Goal: Transaction & Acquisition: Book appointment/travel/reservation

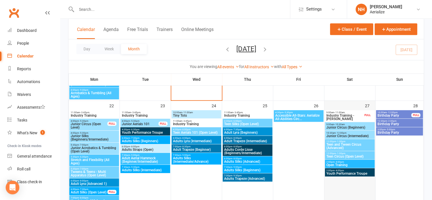
scroll to position [578, 0]
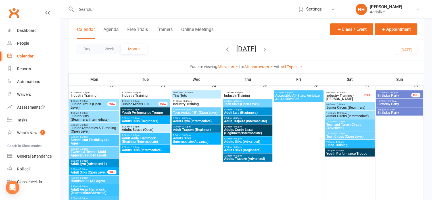
click at [253, 158] on span "Adults Trapeze (Advanced)" at bounding box center [247, 158] width 47 height 3
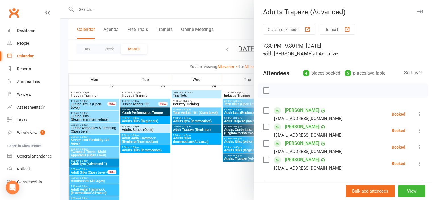
scroll to position [91, 0]
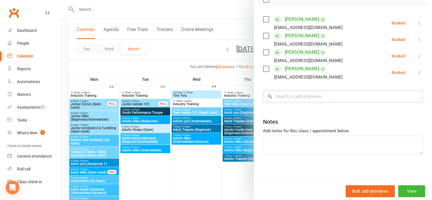
click at [318, 100] on input "search" at bounding box center [343, 96] width 160 height 12
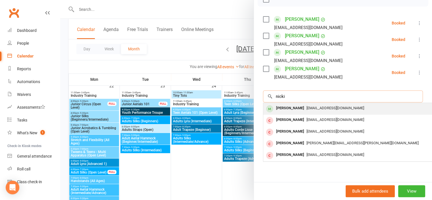
type input "nicki"
click at [300, 107] on div "[PERSON_NAME]" at bounding box center [290, 108] width 33 height 8
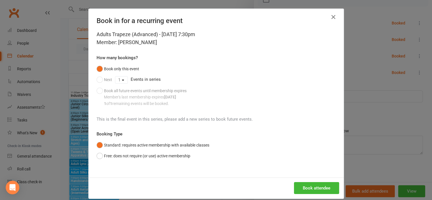
scroll to position [7, 0]
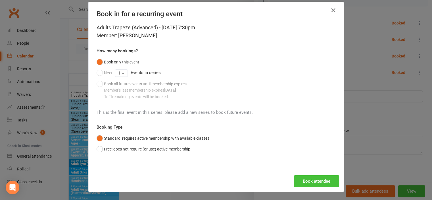
click at [303, 181] on button "Book attendee" at bounding box center [316, 181] width 45 height 12
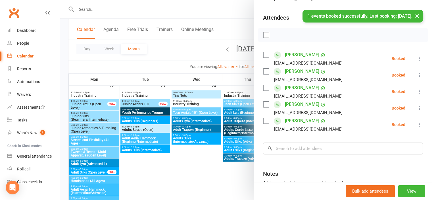
scroll to position [53, 0]
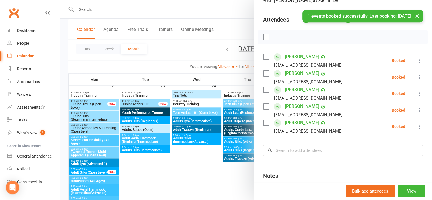
click at [416, 16] on button "×" at bounding box center [417, 16] width 10 height 12
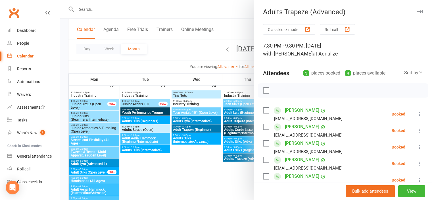
scroll to position [0, 0]
click at [416, 10] on icon "button" at bounding box center [419, 11] width 6 height 3
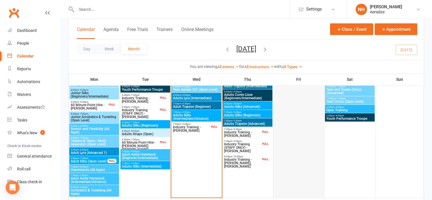
scroll to position [461, 0]
click at [253, 122] on span "Adults Trapeze (Advanced)" at bounding box center [247, 123] width 47 height 3
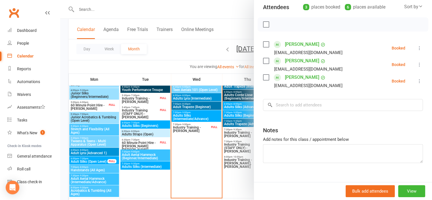
scroll to position [66, 0]
click at [226, 62] on div at bounding box center [246, 100] width 372 height 200
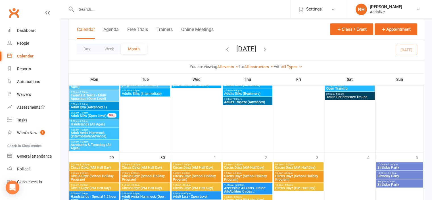
scroll to position [601, 0]
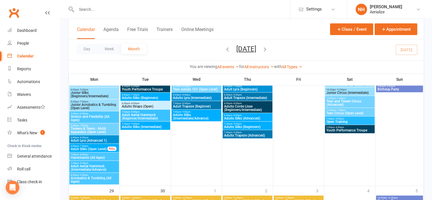
click at [248, 134] on span "Adults Trapeze (Advanced)" at bounding box center [247, 134] width 47 height 3
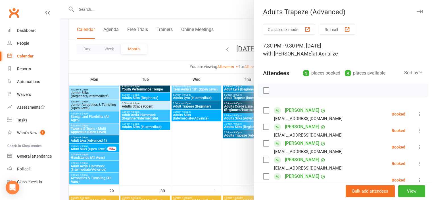
click at [416, 112] on icon at bounding box center [419, 114] width 6 height 6
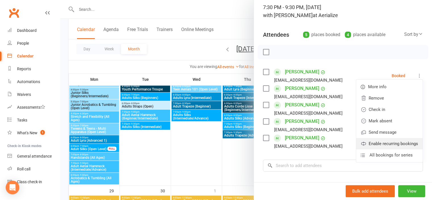
scroll to position [39, 0]
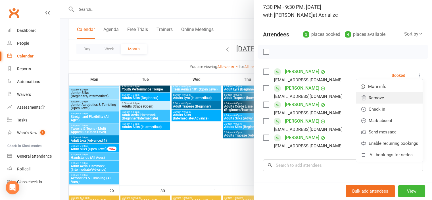
click at [378, 99] on link "Remove" at bounding box center [389, 97] width 66 height 11
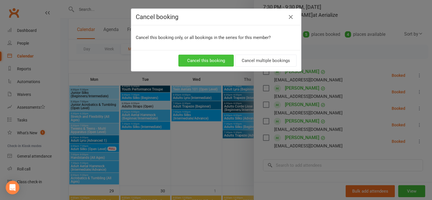
click at [207, 61] on button "Cancel this booking" at bounding box center [205, 61] width 55 height 12
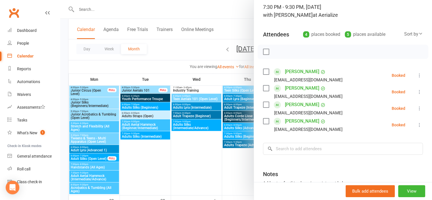
scroll to position [589, 0]
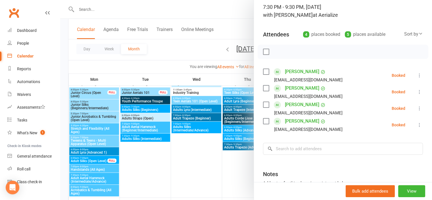
click at [223, 142] on div at bounding box center [246, 100] width 372 height 200
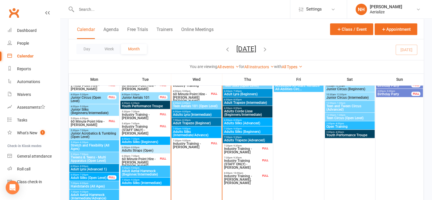
scroll to position [438, 0]
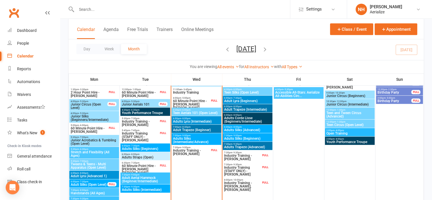
click at [242, 146] on span "Adults Trapeze (Advanced)" at bounding box center [247, 146] width 47 height 3
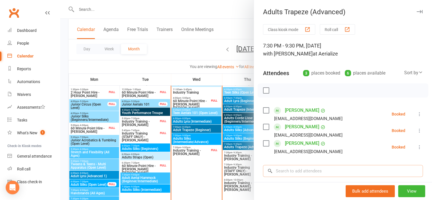
click at [282, 172] on input "search" at bounding box center [343, 171] width 160 height 12
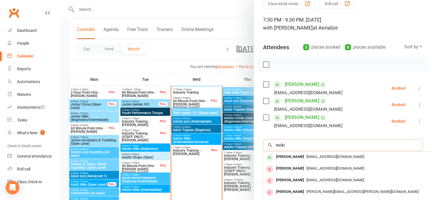
scroll to position [26, 0]
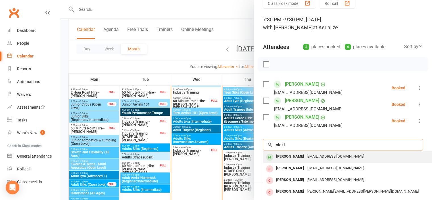
type input "nicki"
click at [294, 157] on div "[PERSON_NAME]" at bounding box center [290, 156] width 33 height 8
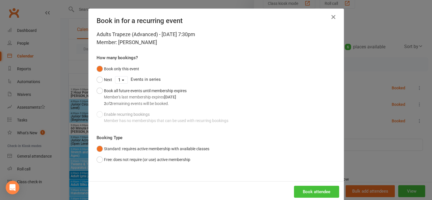
click at [310, 189] on button "Book attendee" at bounding box center [316, 191] width 45 height 12
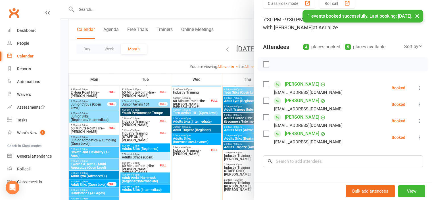
click at [203, 171] on div at bounding box center [246, 100] width 372 height 200
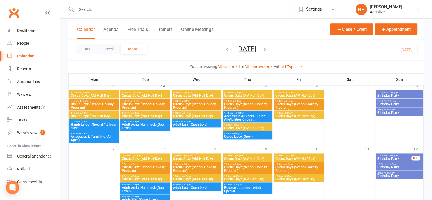
scroll to position [726, 0]
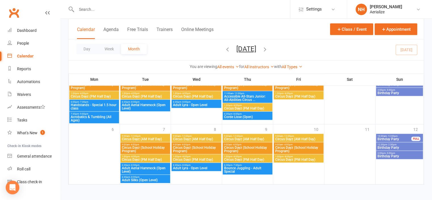
click at [262, 47] on span "[DATE] [DATE] Sun Mon Tue Wed Thu Fri Sat 31 01 02 03 04 05 06 07 08 09 10 11 1…" at bounding box center [246, 50] width 31 height 10
click at [268, 51] on icon "button" at bounding box center [265, 49] width 6 height 6
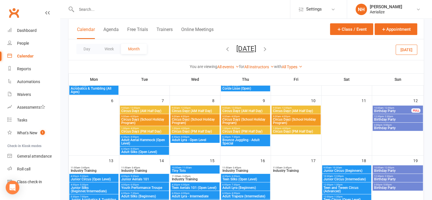
scroll to position [88, 0]
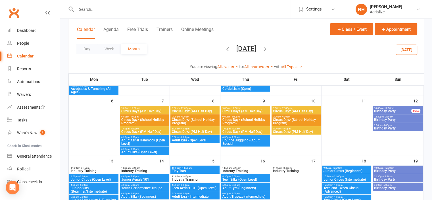
click at [245, 143] on span "Bounce Juggling - Adult Special" at bounding box center [245, 141] width 47 height 7
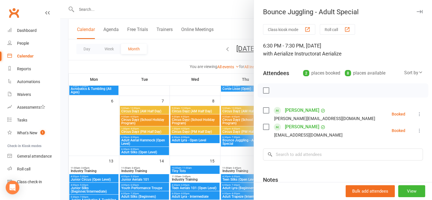
click at [232, 152] on div at bounding box center [246, 100] width 372 height 200
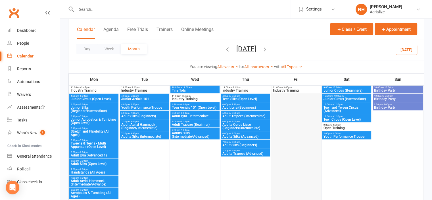
scroll to position [169, 0]
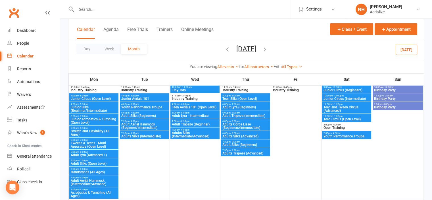
click at [258, 153] on span "Adults Trapeze (Advanced)" at bounding box center [245, 152] width 47 height 3
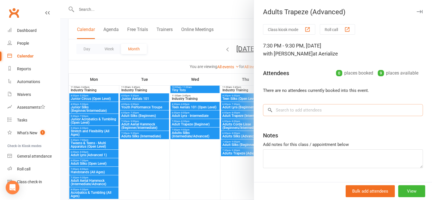
click at [306, 114] on input "search" at bounding box center [343, 110] width 160 height 12
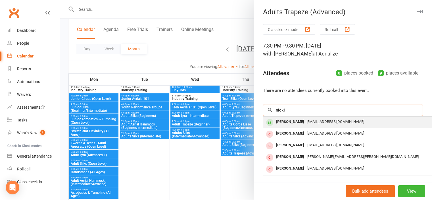
type input "nicki"
click at [299, 123] on div "[PERSON_NAME]" at bounding box center [290, 122] width 33 height 8
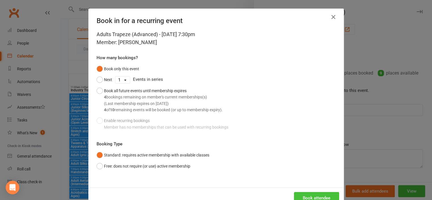
click at [312, 196] on button "Book attendee" at bounding box center [316, 198] width 45 height 12
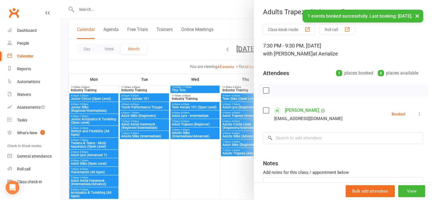
click at [224, 172] on div at bounding box center [246, 100] width 372 height 200
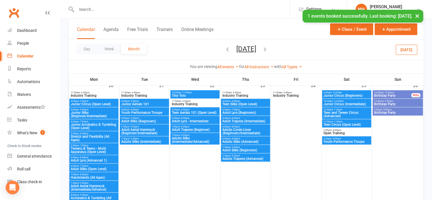
scroll to position [288, 0]
click at [245, 157] on span "Adults Trapeze (Advanced)" at bounding box center [245, 157] width 47 height 3
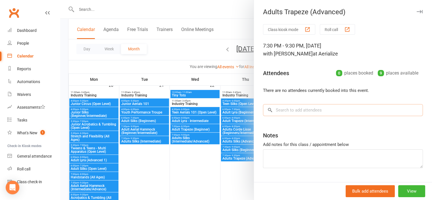
click at [296, 108] on input "search" at bounding box center [343, 110] width 160 height 12
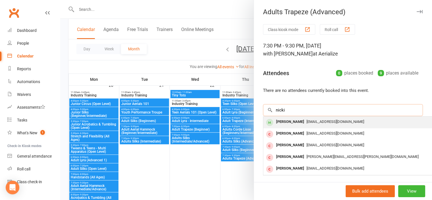
type input "nicki"
click at [298, 123] on div "[PERSON_NAME]" at bounding box center [290, 122] width 33 height 8
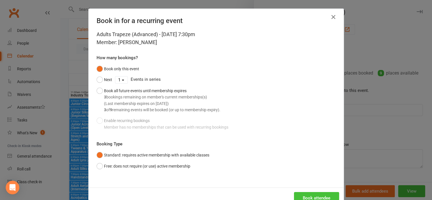
click at [301, 195] on button "Book attendee" at bounding box center [316, 198] width 45 height 12
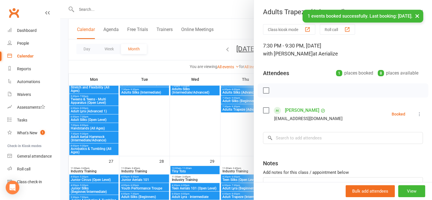
click at [236, 140] on div at bounding box center [246, 100] width 372 height 200
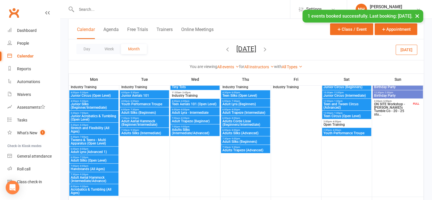
scroll to position [441, 0]
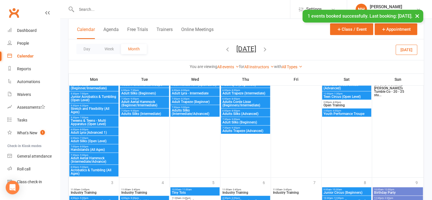
click at [231, 127] on span "- 9:30pm" at bounding box center [235, 127] width 9 height 3
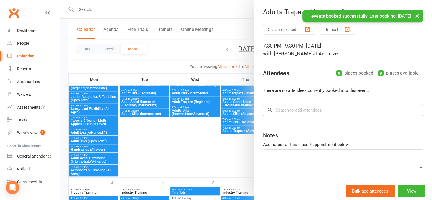
click at [295, 112] on input "search" at bounding box center [343, 110] width 160 height 12
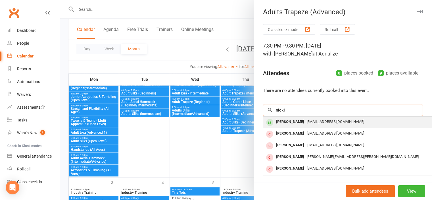
type input "nicki"
click at [283, 121] on div "[PERSON_NAME]" at bounding box center [290, 122] width 33 height 8
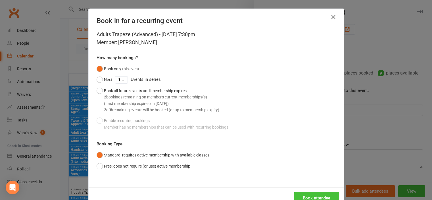
click at [304, 193] on button "Book attendee" at bounding box center [316, 198] width 45 height 12
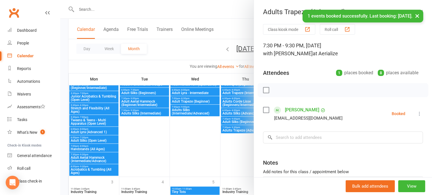
click at [205, 152] on div at bounding box center [246, 97] width 372 height 195
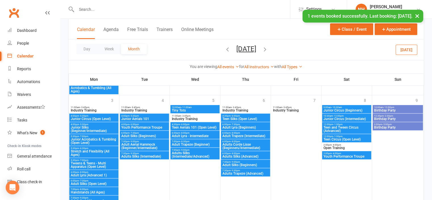
scroll to position [523, 0]
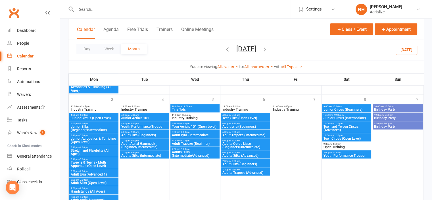
click at [246, 171] on span "Adults Trapeze (Advanced)" at bounding box center [245, 172] width 47 height 3
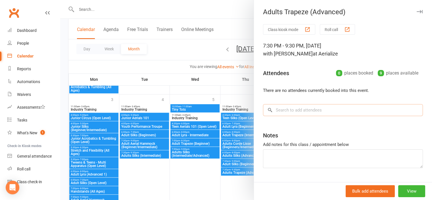
click at [294, 113] on input "search" at bounding box center [343, 110] width 160 height 12
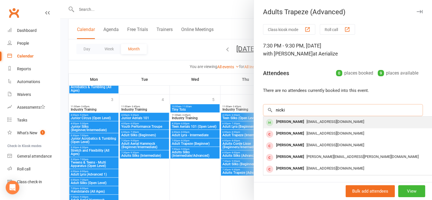
type input "nicki"
click at [289, 120] on div "[PERSON_NAME]" at bounding box center [290, 122] width 33 height 8
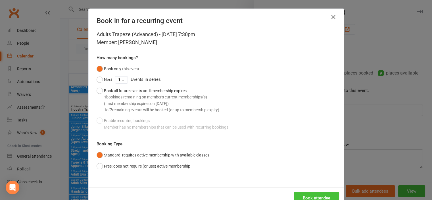
click at [301, 197] on button "Book attendee" at bounding box center [316, 198] width 45 height 12
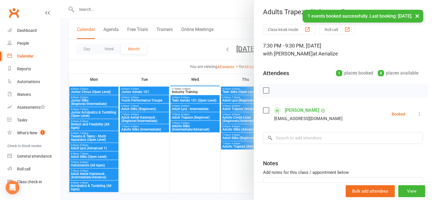
click at [205, 158] on div at bounding box center [246, 100] width 372 height 200
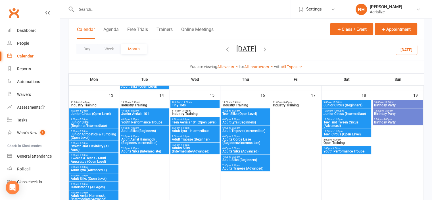
scroll to position [153, 0]
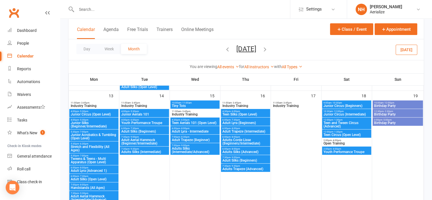
click at [338, 149] on span "- 4:00pm" at bounding box center [336, 148] width 9 height 3
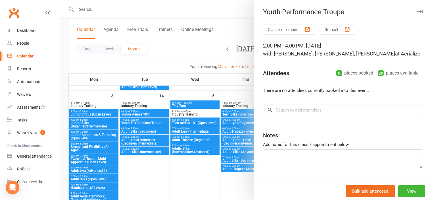
click at [200, 167] on div at bounding box center [246, 100] width 372 height 200
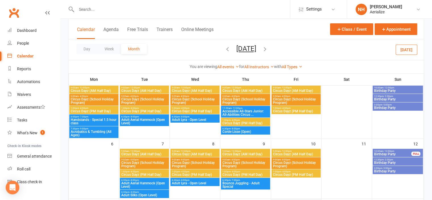
scroll to position [45, 0]
